Goal: Transaction & Acquisition: Purchase product/service

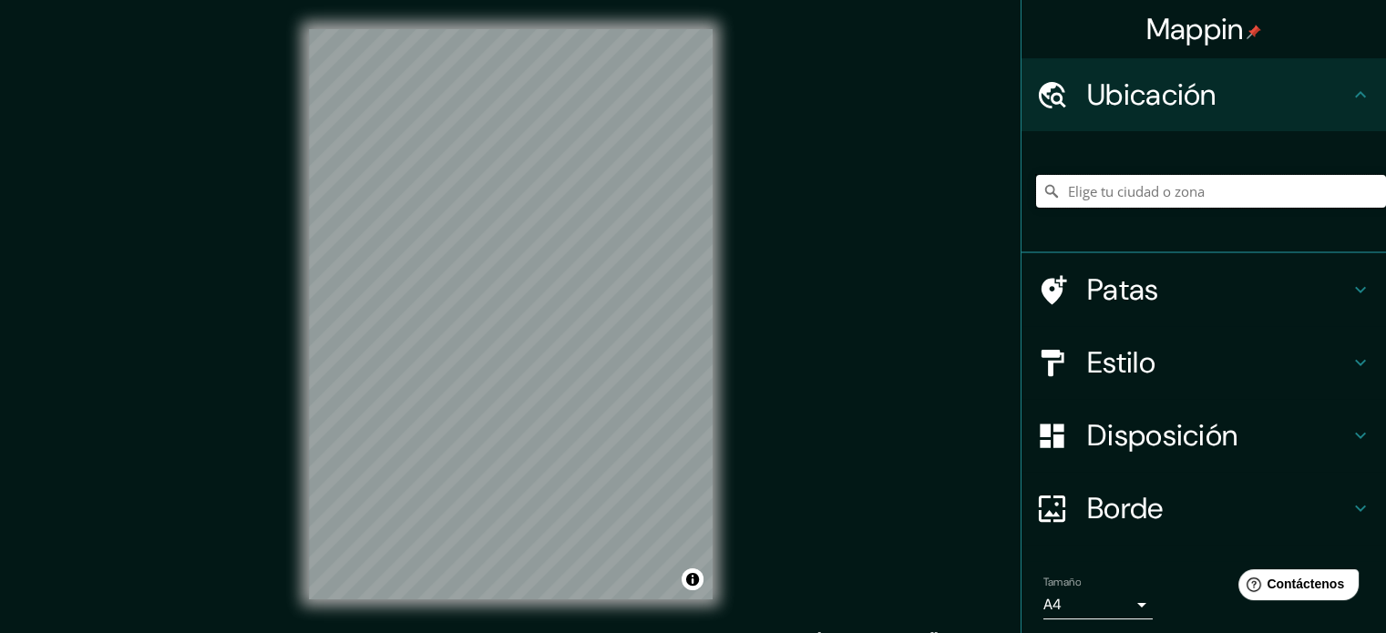
click at [1091, 189] on input "Elige tu ciudad o zona" at bounding box center [1211, 191] width 350 height 33
type input "[GEOGRAPHIC_DATA], [GEOGRAPHIC_DATA], [GEOGRAPHIC_DATA]"
click at [1108, 368] on font "Estilo" at bounding box center [1121, 362] width 68 height 38
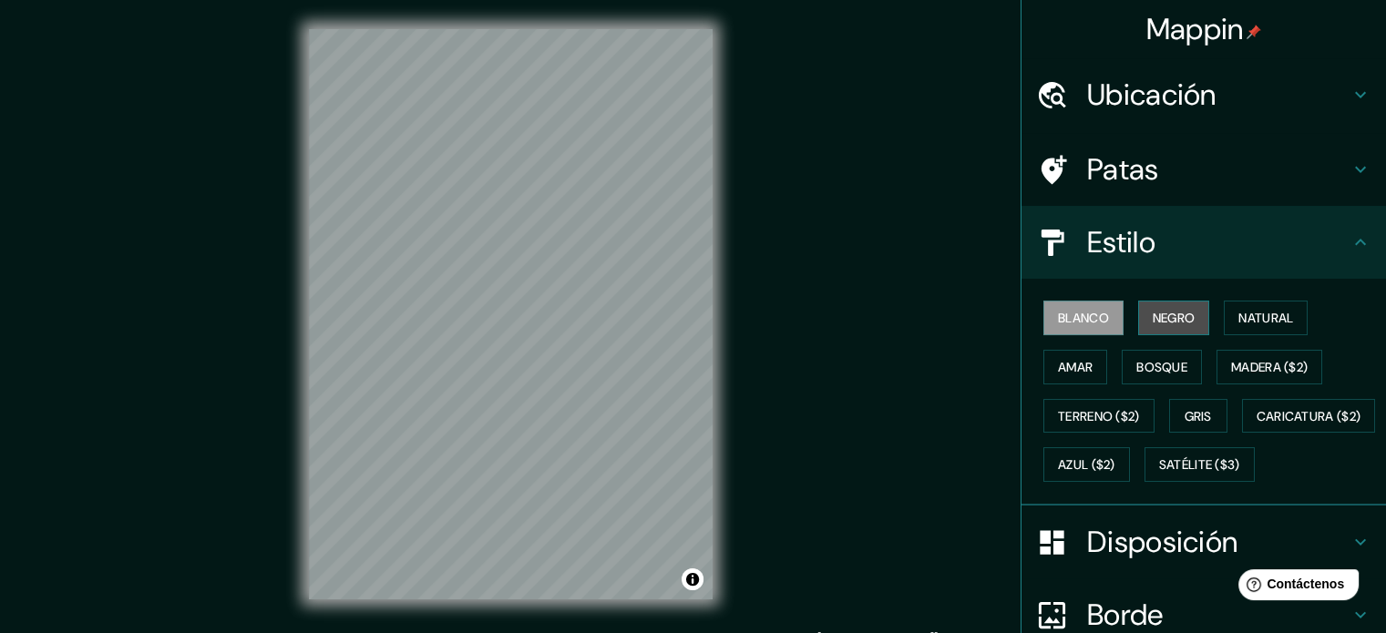
click at [1152, 320] on font "Negro" at bounding box center [1173, 318] width 43 height 16
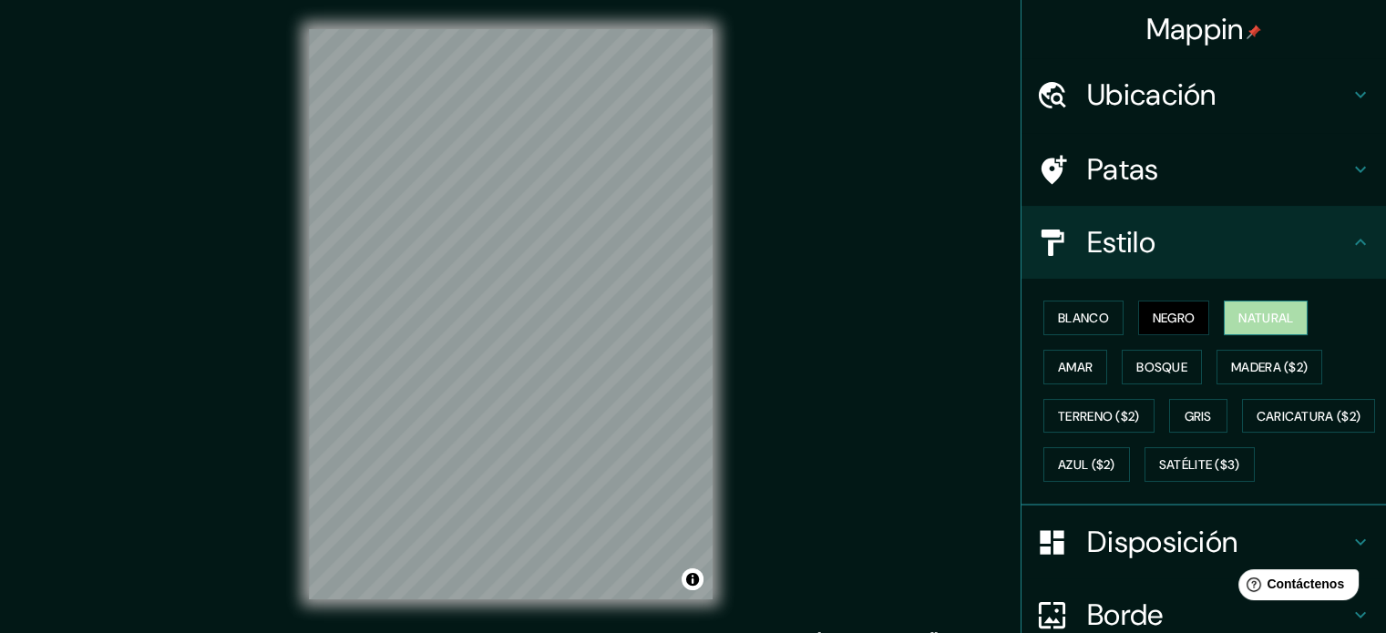
click at [1284, 319] on font "Natural" at bounding box center [1265, 318] width 55 height 16
click at [1276, 356] on font "Madera ($2)" at bounding box center [1269, 367] width 77 height 24
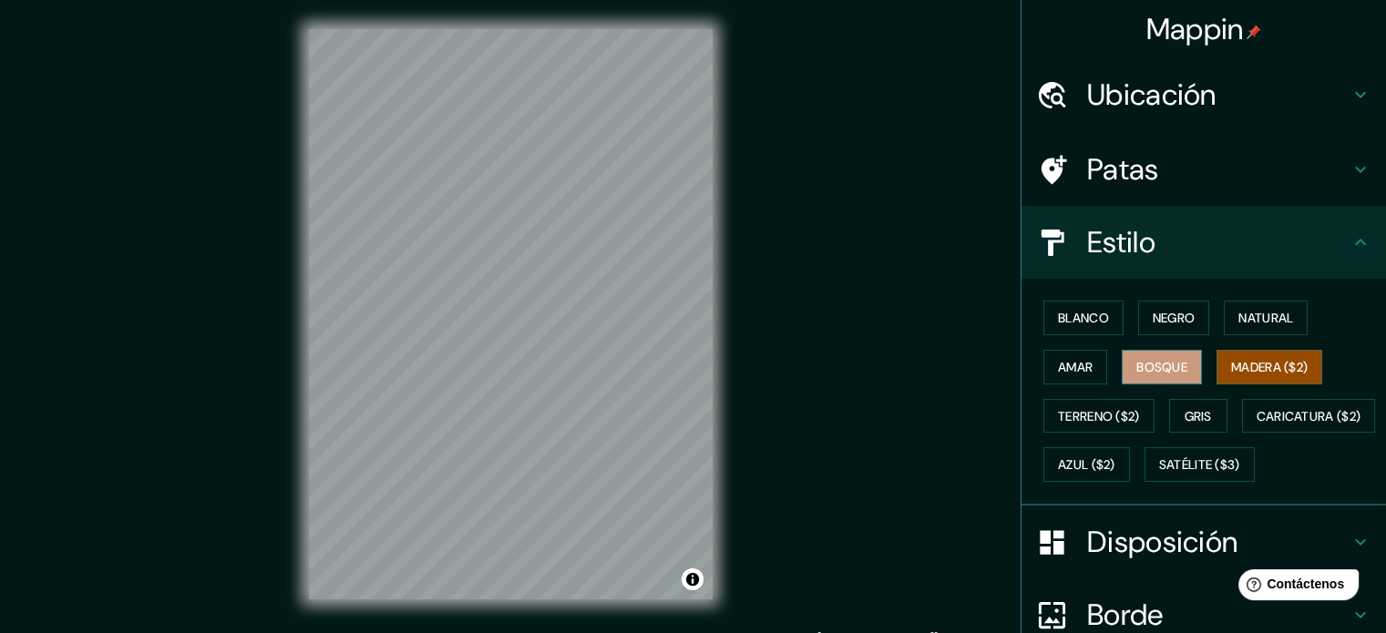
click at [1132, 380] on button "Bosque" at bounding box center [1161, 367] width 80 height 35
click at [1092, 376] on button "Amar" at bounding box center [1075, 367] width 64 height 35
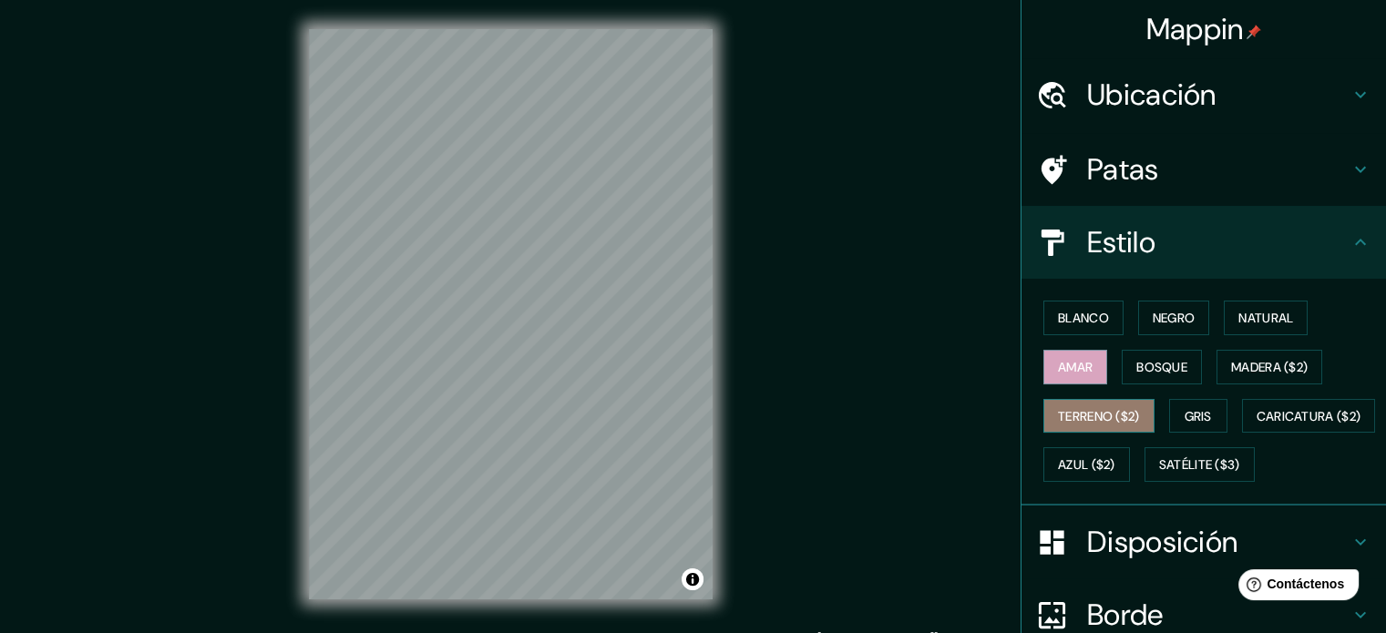
click at [1085, 422] on font "Terreno ($2)" at bounding box center [1099, 416] width 82 height 24
click at [869, 359] on div "Mappin Ubicación [GEOGRAPHIC_DATA], [GEOGRAPHIC_DATA], [GEOGRAPHIC_DATA] [GEOGR…" at bounding box center [693, 329] width 1386 height 658
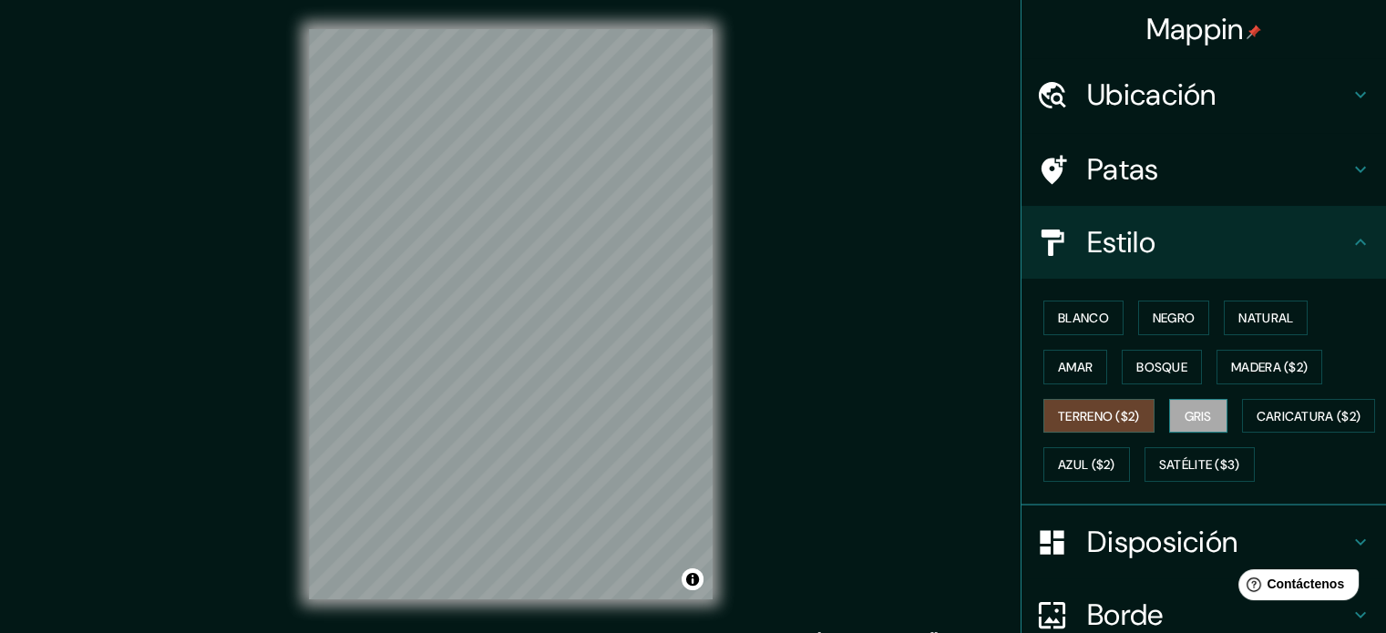
click at [1204, 416] on button "Gris" at bounding box center [1198, 416] width 58 height 35
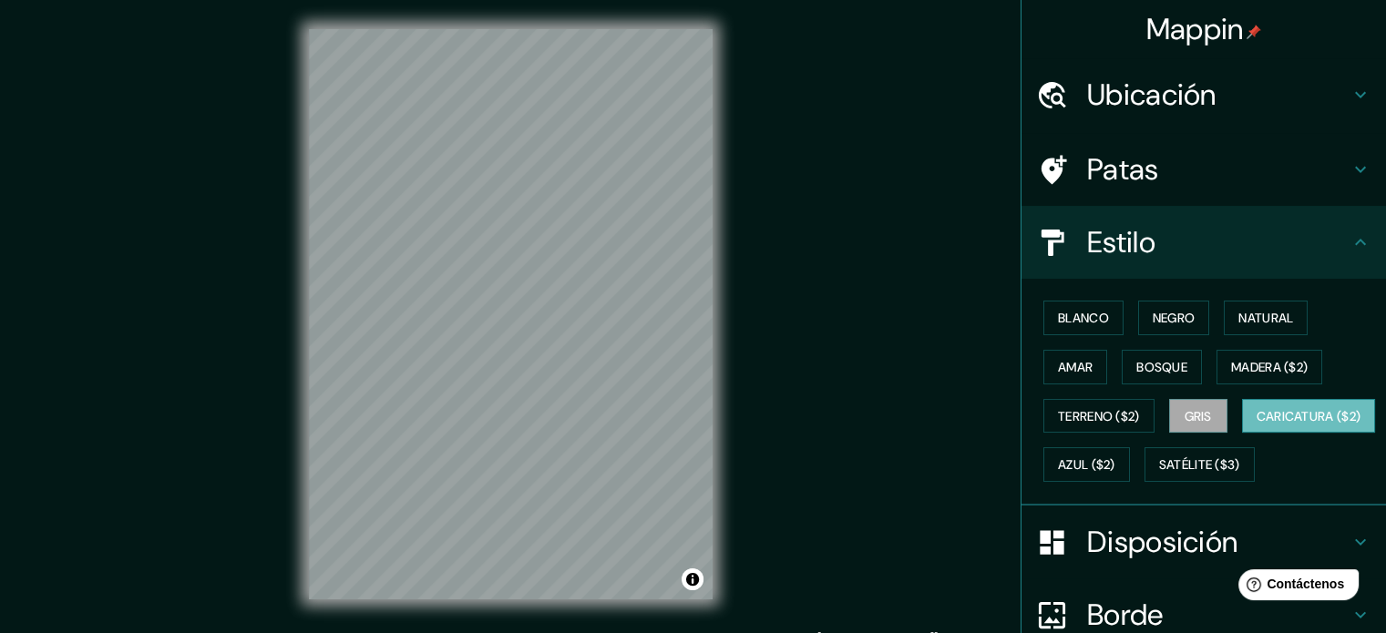
click at [1256, 424] on font "Caricatura ($2)" at bounding box center [1308, 416] width 105 height 16
click at [1115, 457] on font "Azul ($2)" at bounding box center [1086, 465] width 57 height 16
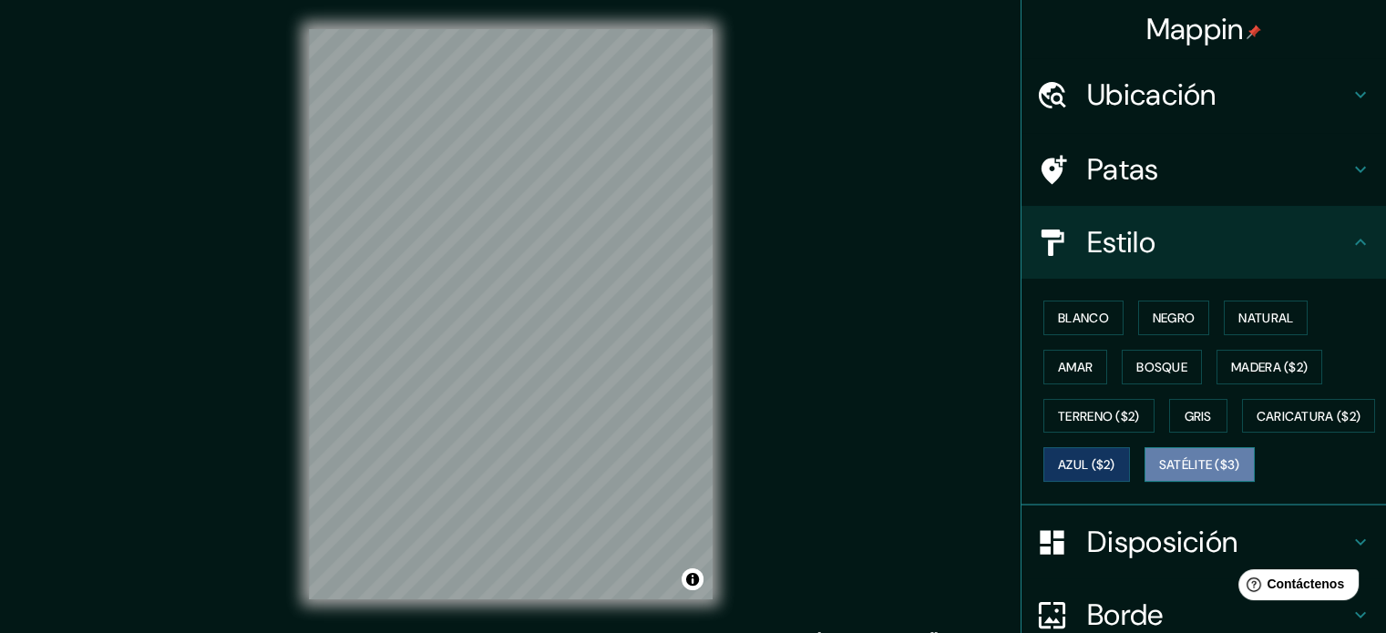
click at [1159, 474] on font "Satélite ($3)" at bounding box center [1199, 465] width 81 height 16
